Goal: Transaction & Acquisition: Purchase product/service

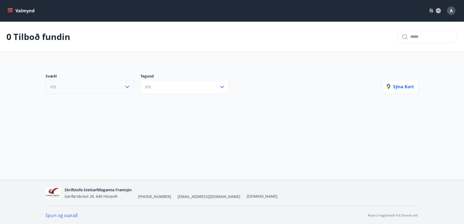
click at [109, 87] on button "Allt" at bounding box center [90, 87] width 88 height 14
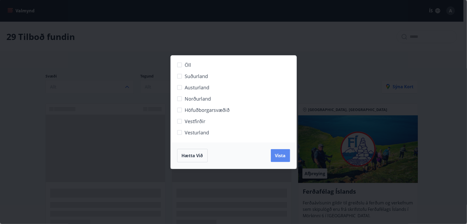
click at [284, 155] on span "Vista" at bounding box center [280, 155] width 11 height 6
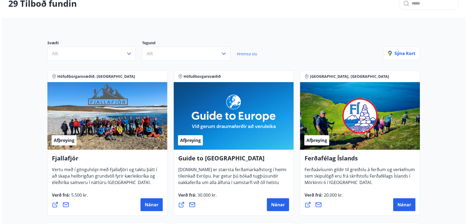
scroll to position [73, 0]
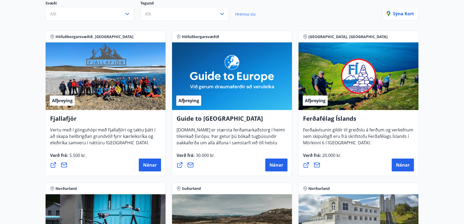
click at [205, 123] on h4 "Guide to [GEOGRAPHIC_DATA]" at bounding box center [231, 120] width 111 height 12
click at [281, 166] on span "Nánar" at bounding box center [276, 165] width 14 height 6
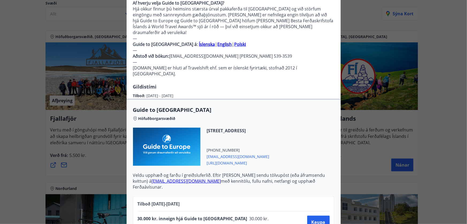
scroll to position [198, 0]
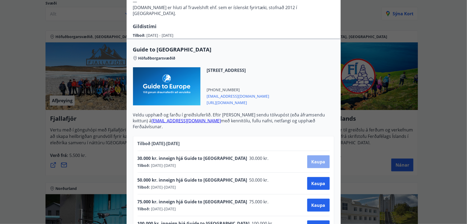
click at [319, 159] on span "Kaupa" at bounding box center [319, 162] width 14 height 6
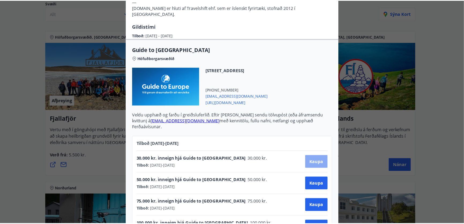
scroll to position [17, 0]
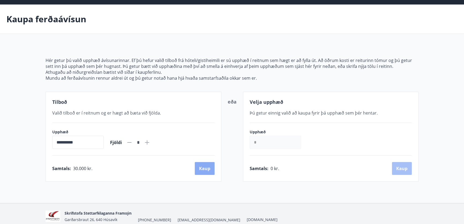
click at [208, 166] on button "Kaup" at bounding box center [205, 168] width 20 height 13
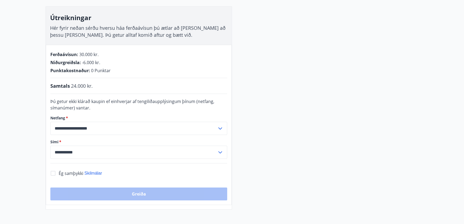
scroll to position [90, 0]
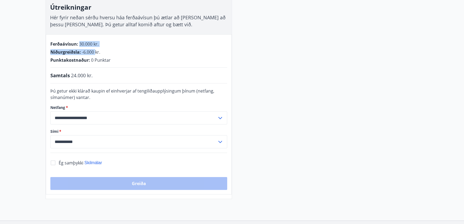
drag, startPoint x: 80, startPoint y: 43, endPoint x: 94, endPoint y: 47, distance: 14.9
click at [94, 47] on div "Ferðaávísun : 30.000 kr. Niðurgreiðsla : -6.000 kr. Punktakostnaður : 0 Punktar" at bounding box center [138, 52] width 177 height 22
click at [93, 53] on span "-6.000 kr." at bounding box center [91, 52] width 18 height 6
drag, startPoint x: 69, startPoint y: 74, endPoint x: 116, endPoint y: 82, distance: 47.4
click at [116, 82] on div "**********" at bounding box center [139, 114] width 186 height 160
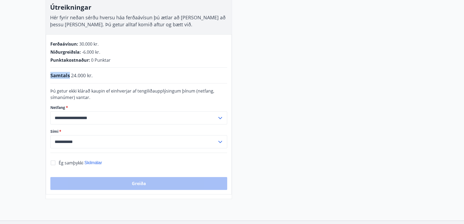
click at [117, 78] on div "Samtals 24.000 kr." at bounding box center [138, 75] width 177 height 7
drag, startPoint x: 92, startPoint y: 72, endPoint x: 99, endPoint y: 75, distance: 8.2
click at [92, 72] on span "24.000 kr." at bounding box center [82, 75] width 22 height 7
click at [86, 80] on div "**********" at bounding box center [139, 114] width 186 height 160
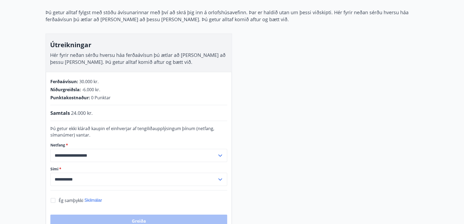
scroll to position [73, 0]
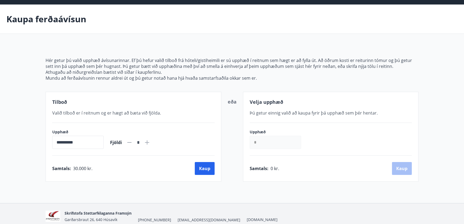
scroll to position [41, 0]
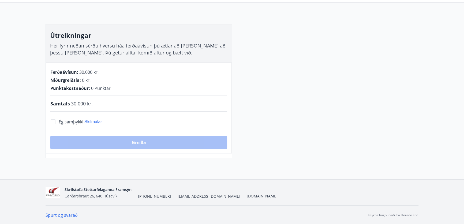
scroll to position [73, 0]
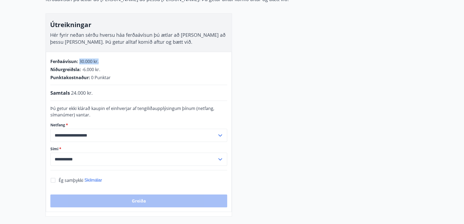
drag, startPoint x: 78, startPoint y: 61, endPoint x: 100, endPoint y: 61, distance: 21.2
click at [100, 61] on div "Ferðaávísun : 30.000 kr." at bounding box center [138, 61] width 177 height 6
click at [122, 89] on div "Samtals 24.000 kr." at bounding box center [138, 92] width 177 height 7
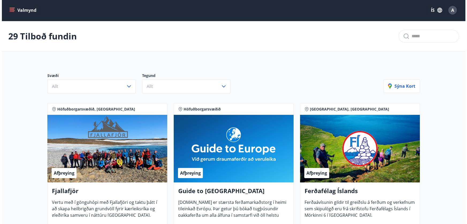
scroll to position [73, 0]
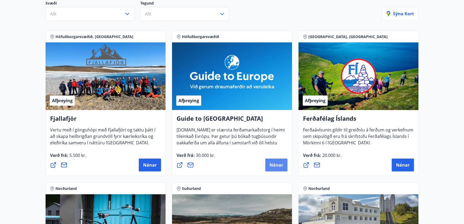
click at [285, 166] on button "Nánar" at bounding box center [276, 164] width 22 height 13
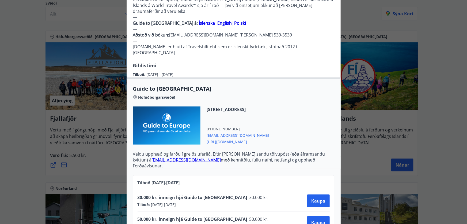
scroll to position [170, 0]
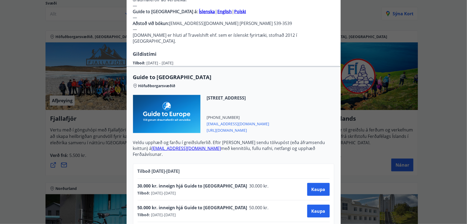
click at [241, 126] on span "[URL][DOMAIN_NAME]" at bounding box center [238, 129] width 63 height 6
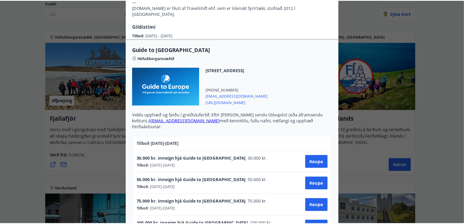
scroll to position [0, 0]
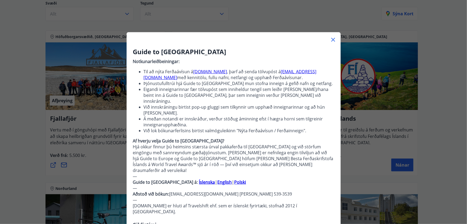
click at [442, 78] on div "Guide to [GEOGRAPHIC_DATA] Notkunarleiðbeiningar: Til að nýta Ferðaávísun á [DO…" at bounding box center [233, 112] width 467 height 224
click at [330, 40] on icon at bounding box center [333, 39] width 6 height 6
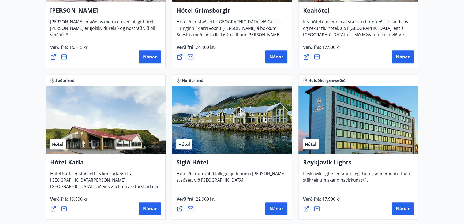
scroll to position [341, 0]
